Goal: Task Accomplishment & Management: Use online tool/utility

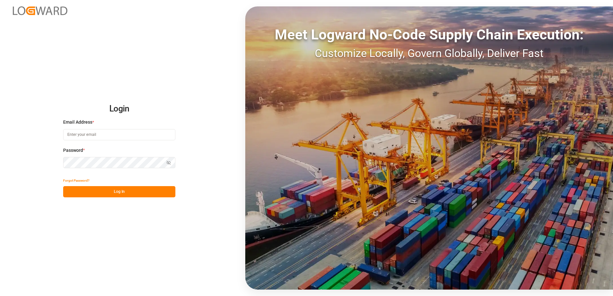
type input "marvin.kuetter@compo-expert.com"
click at [144, 194] on button "Log In" at bounding box center [119, 191] width 112 height 11
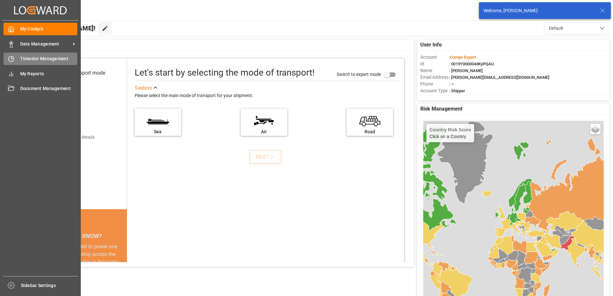
click at [15, 56] on div "Timeslot Management Timeslot Management" at bounding box center [41, 59] width 74 height 12
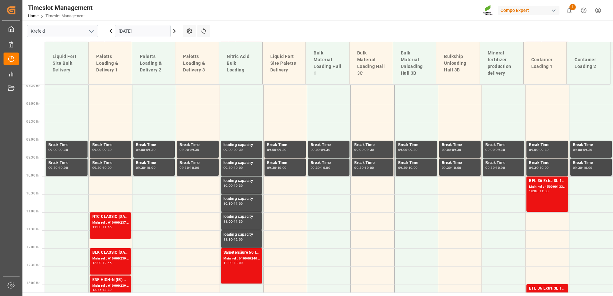
scroll to position [267, 0]
click at [529, 189] on div "10:00" at bounding box center [533, 190] width 9 height 3
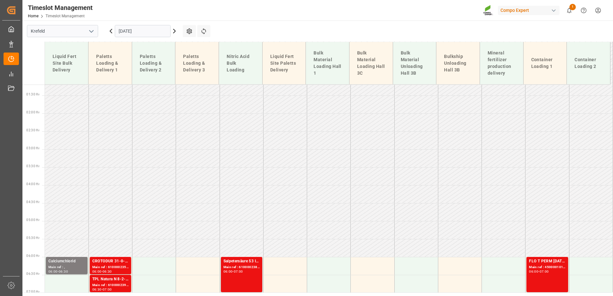
scroll to position [203, 0]
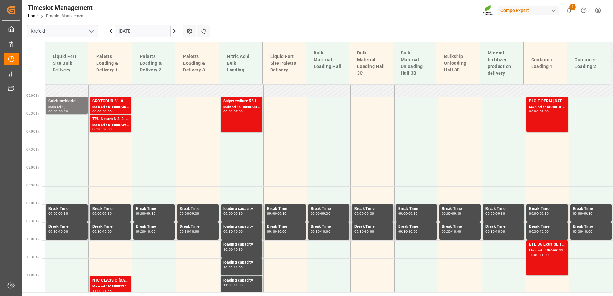
click at [544, 108] on div "Main ref : 4500001012, 2000001047" at bounding box center [547, 106] width 36 height 5
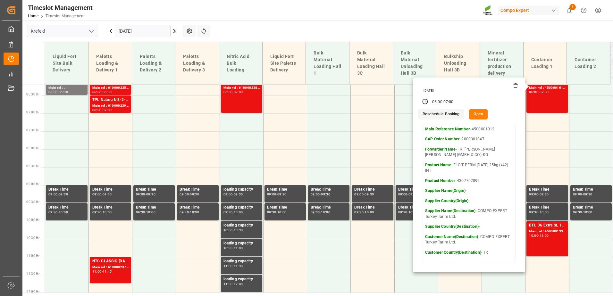
scroll to position [171, 0]
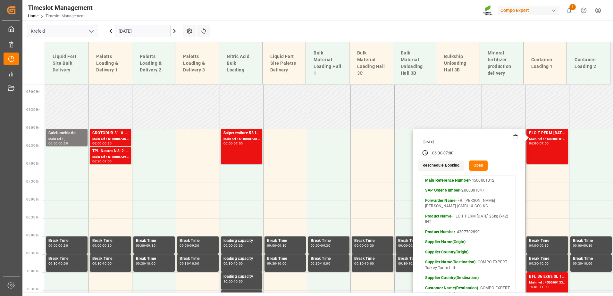
click at [110, 34] on icon at bounding box center [111, 31] width 8 height 8
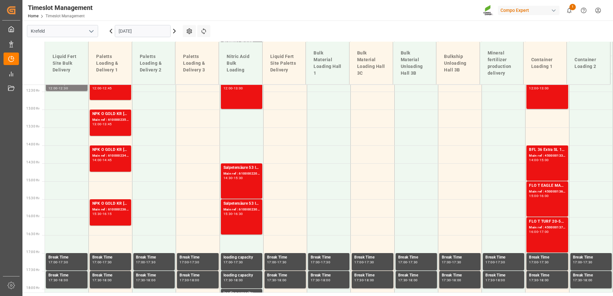
scroll to position [459, 0]
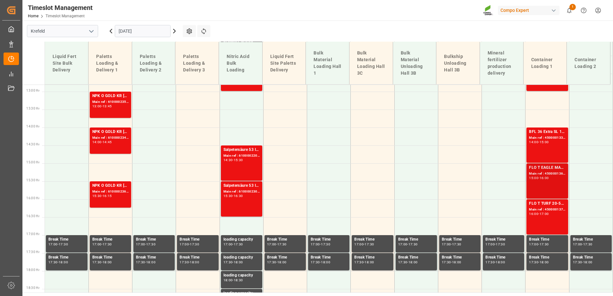
click at [536, 173] on div "Main ref : 4500001369, 2000000989" at bounding box center [547, 173] width 36 height 5
click at [176, 33] on icon at bounding box center [174, 31] width 8 height 8
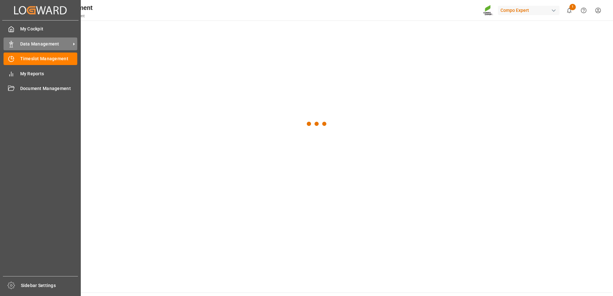
click at [31, 41] on span "Data Management" at bounding box center [45, 44] width 51 height 7
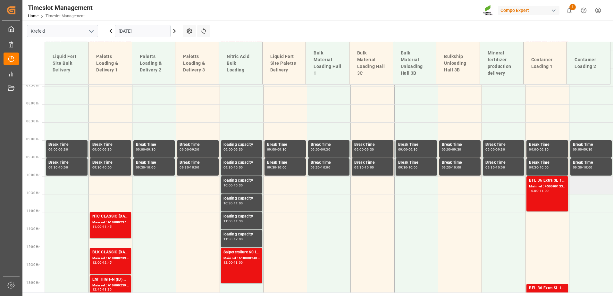
scroll to position [75, 0]
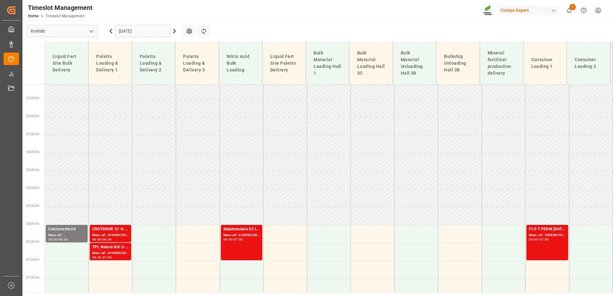
drag, startPoint x: 541, startPoint y: 233, endPoint x: 612, endPoint y: 201, distance: 78.3
click at [541, 233] on div "Main ref : 4500001012, 2000001047" at bounding box center [547, 235] width 36 height 5
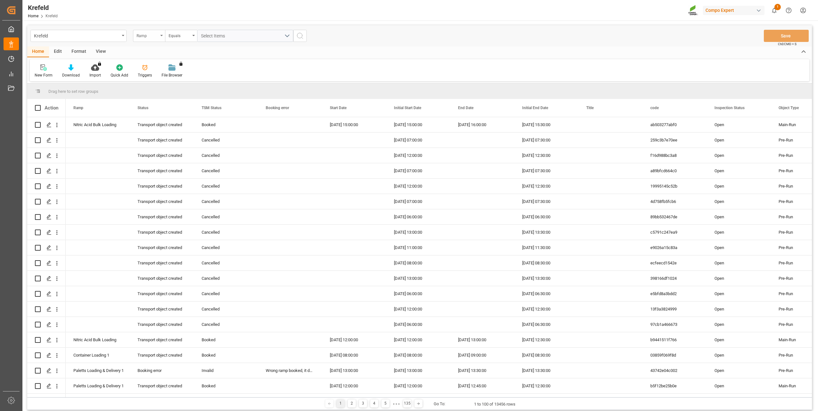
click at [144, 38] on div "Ramp" at bounding box center [147, 34] width 22 height 7
type input "sap"
click at [167, 63] on div "SAP Order Number" at bounding box center [180, 65] width 95 height 13
click at [177, 36] on div "Equals" at bounding box center [180, 34] width 22 height 7
click at [193, 79] on div "Fuzzy search" at bounding box center [212, 78] width 95 height 13
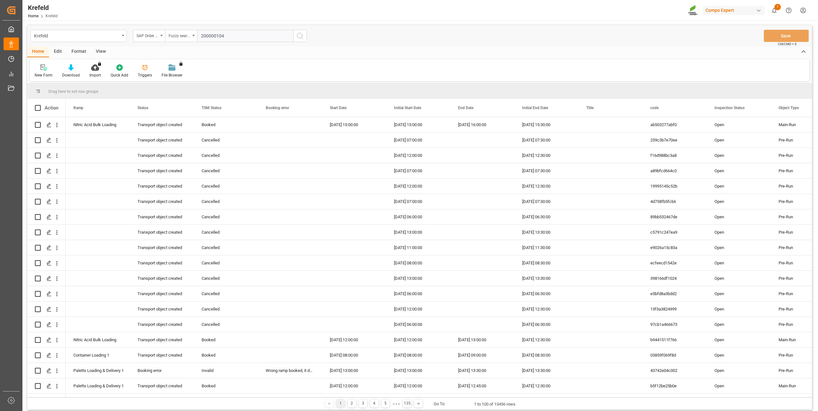
type input "2000001047"
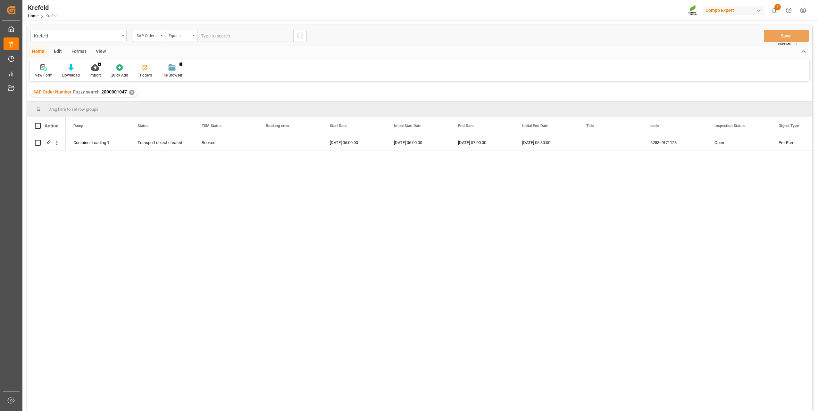
click at [131, 94] on div "✕" at bounding box center [131, 92] width 5 height 5
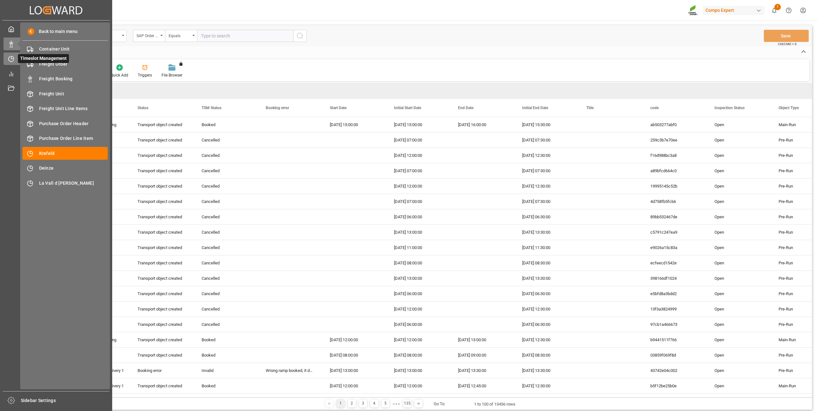
click at [8, 56] on div at bounding box center [9, 58] width 11 height 7
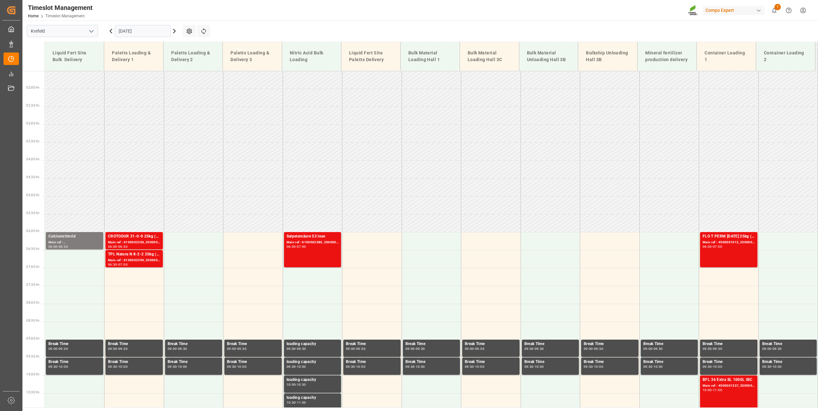
scroll to position [142, 0]
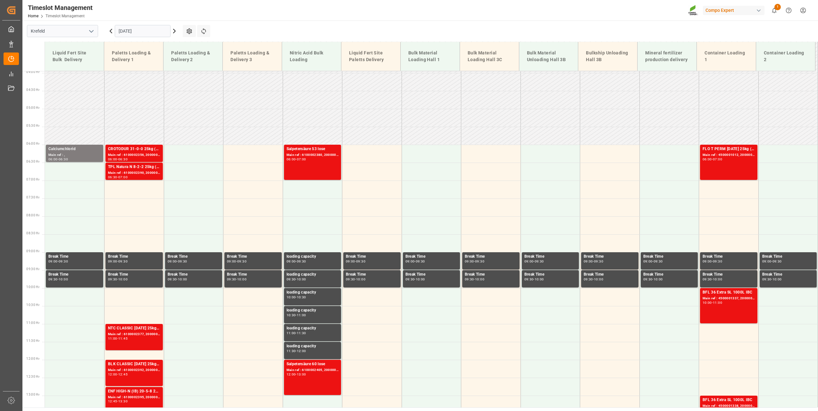
click at [175, 31] on icon at bounding box center [174, 31] width 2 height 4
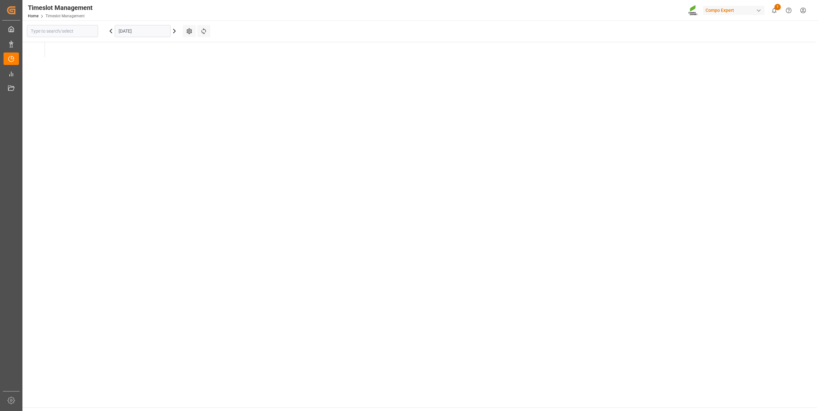
type input "Krefeld"
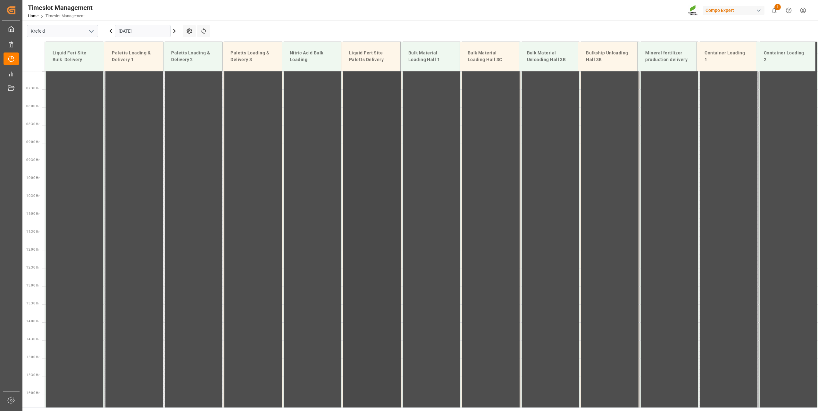
scroll to position [254, 0]
click at [118, 28] on input "[DATE]" at bounding box center [143, 31] width 56 height 12
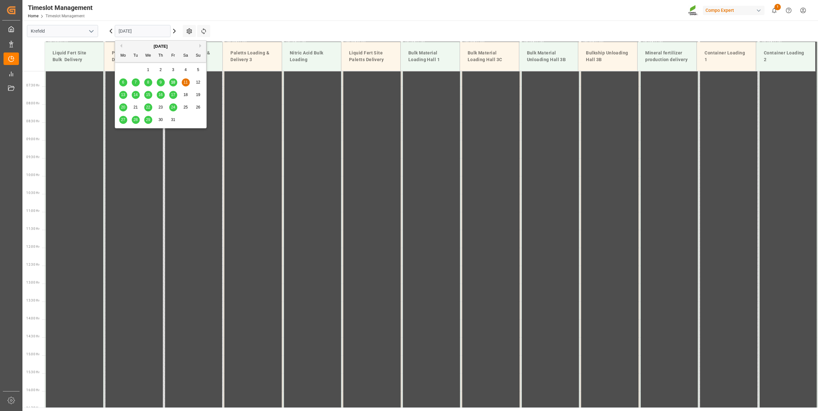
click at [123, 95] on span "13" at bounding box center [123, 95] width 4 height 4
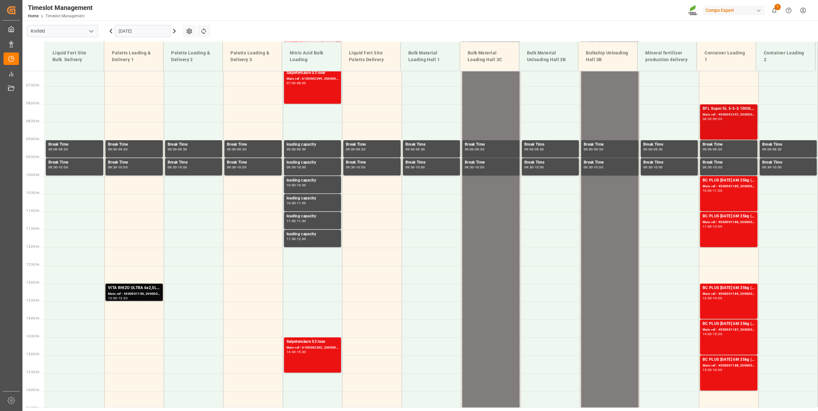
click at [725, 127] on div "BFL Super SL 5-5-5 1000L IBC EGY Main ref : 4500001347, 2000001250 08:00 - 09:00" at bounding box center [728, 122] width 52 height 33
